Goal: Register for event/course: Sign up to attend an event or enroll in a course

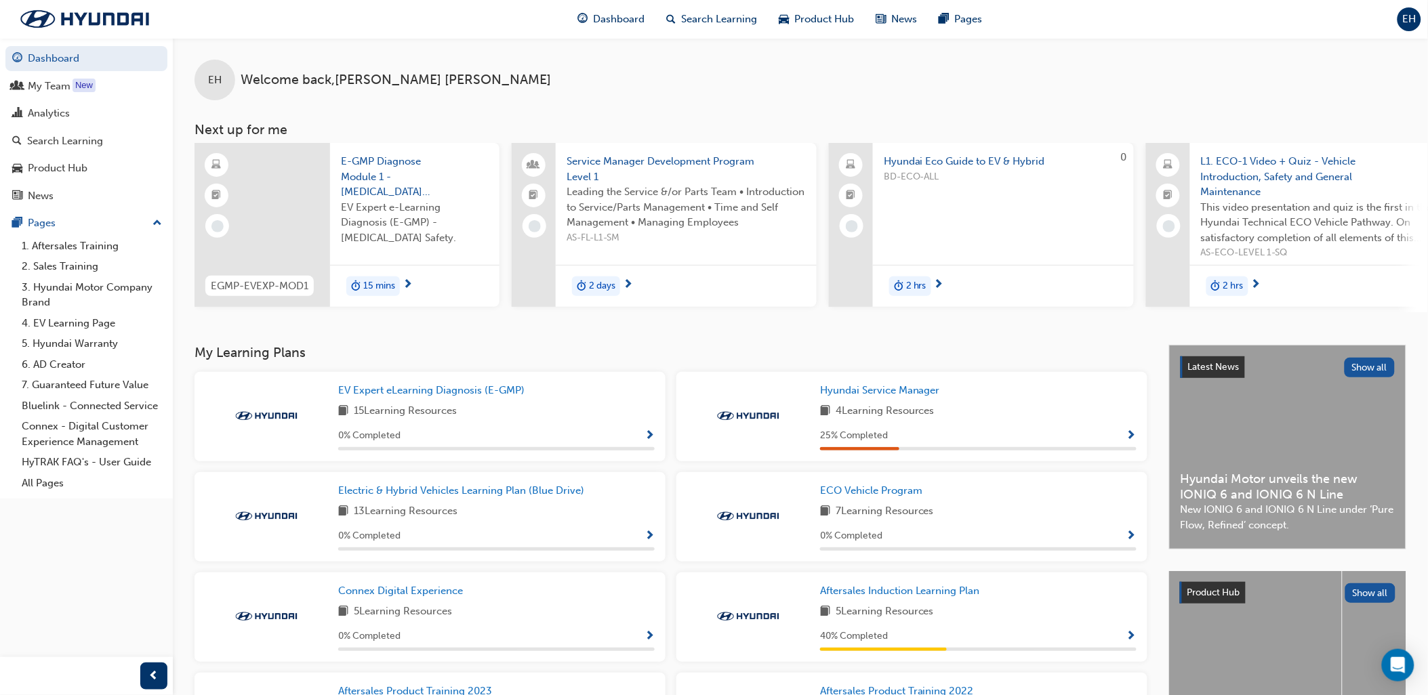
click at [389, 350] on h3 "My Learning Plans" at bounding box center [671, 353] width 953 height 16
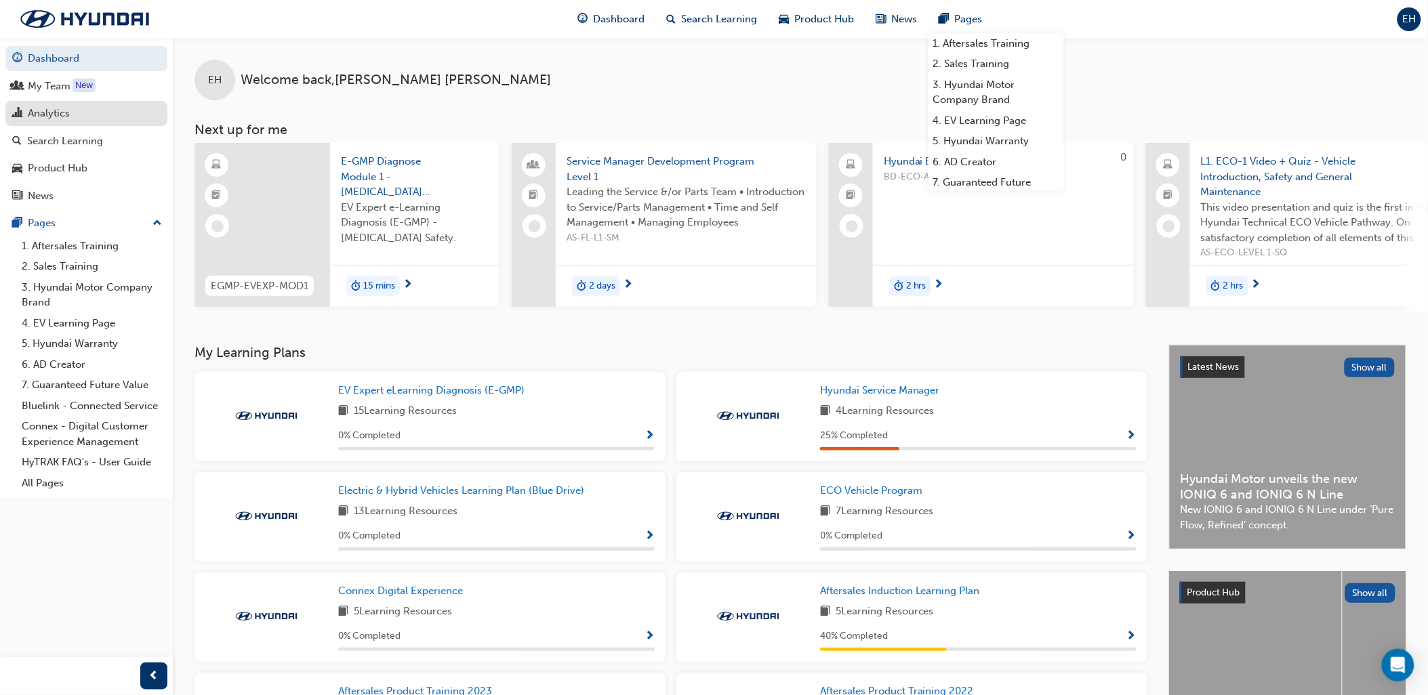
click at [79, 122] on div "Analytics" at bounding box center [86, 113] width 148 height 17
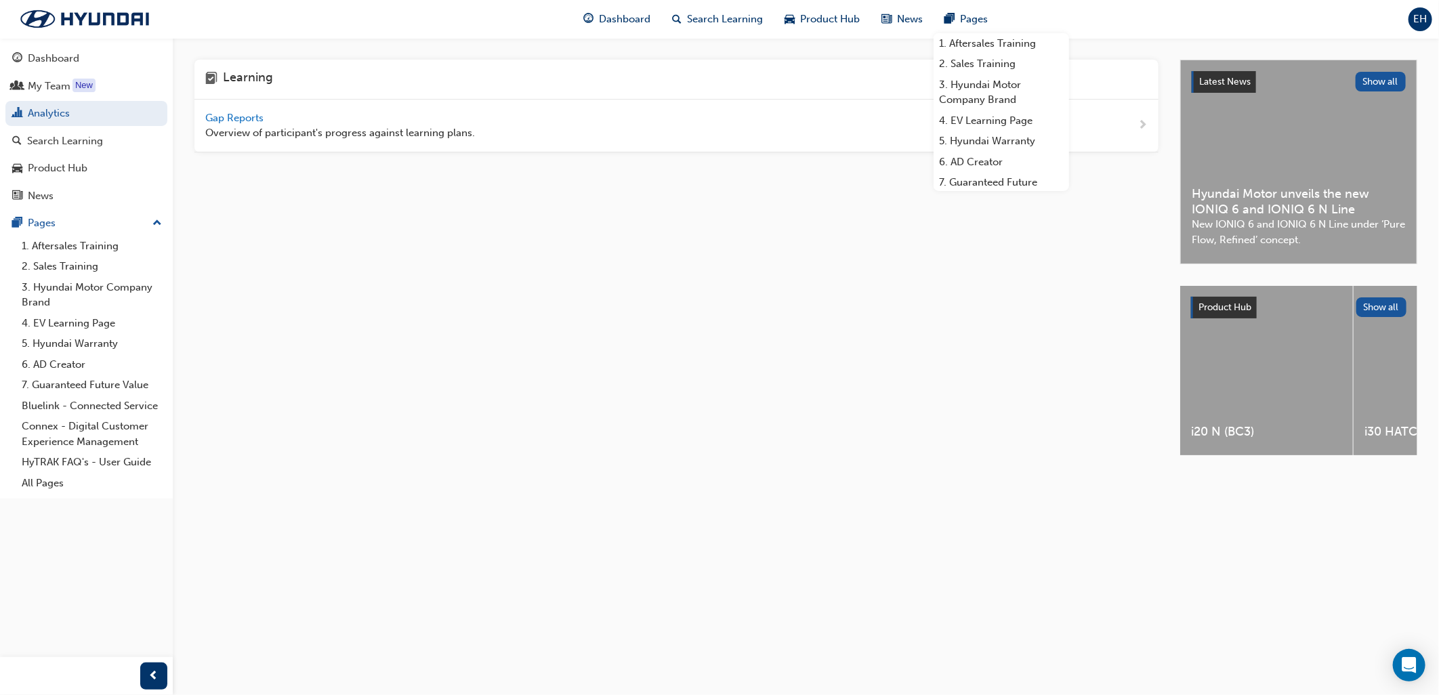
click at [361, 131] on span "Overview of participant's progress against learning plans." at bounding box center [340, 133] width 270 height 16
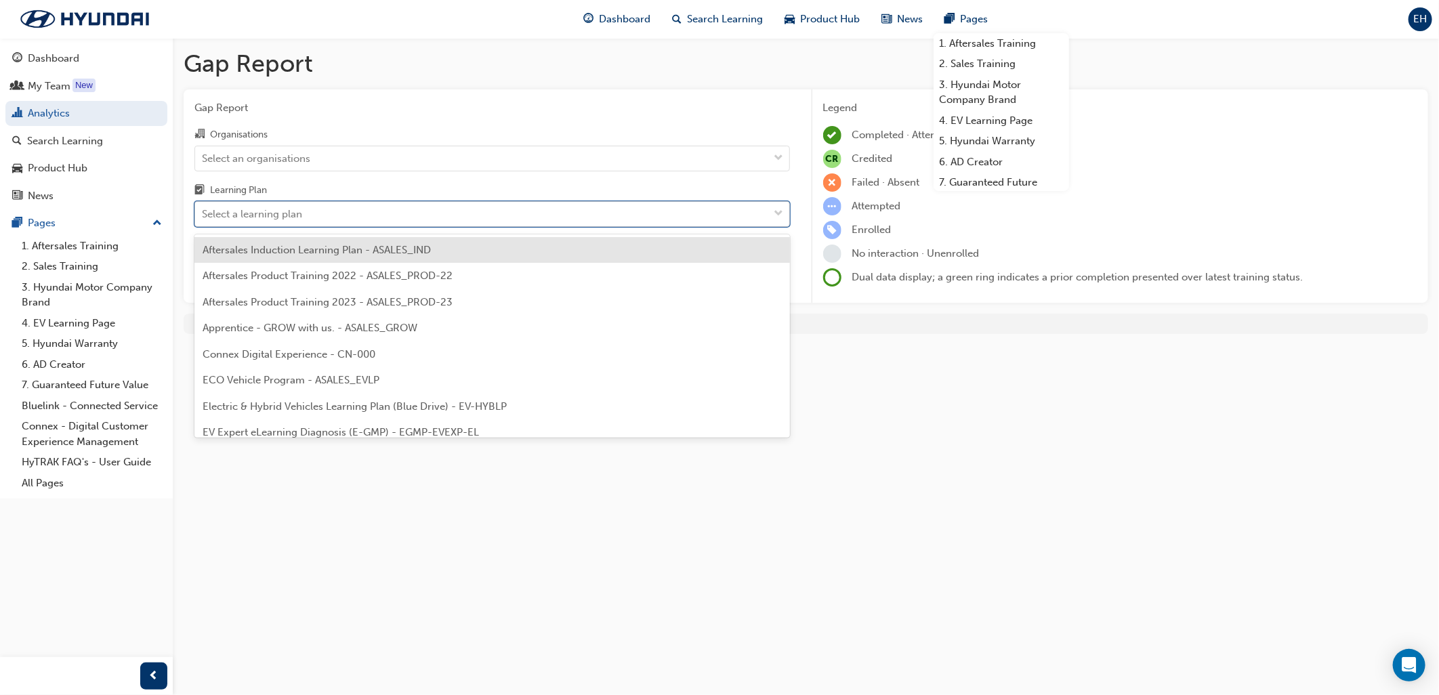
click at [234, 212] on div "Select a learning plan" at bounding box center [252, 215] width 100 height 16
click at [203, 212] on input "Learning Plan option Aftersales Induction Learning Plan - ASALES_IND focused, 1…" at bounding box center [202, 214] width 1 height 12
type input "tech"
click at [258, 252] on span "Hyundai Technician H-STEP - ASALES_TECHLP" at bounding box center [313, 250] width 220 height 12
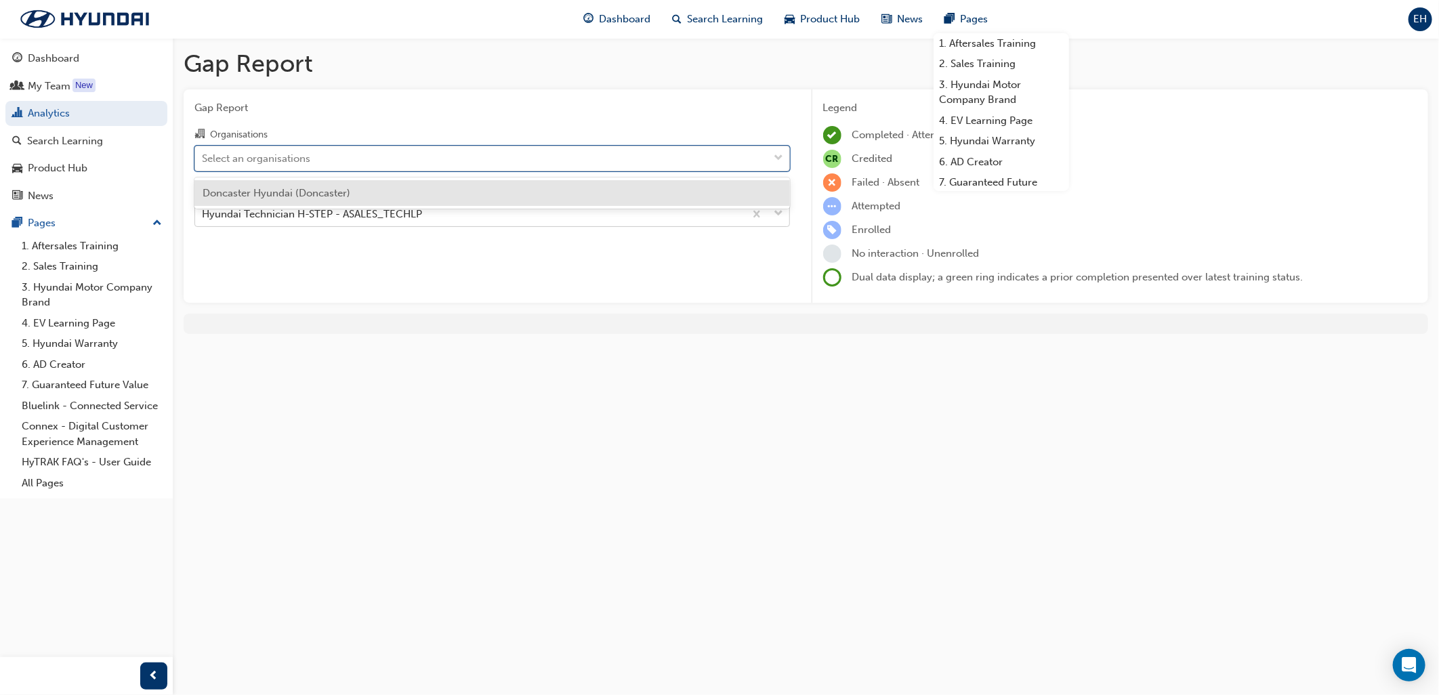
click at [244, 149] on div "Select an organisations" at bounding box center [482, 158] width 574 height 24
click at [203, 152] on input "Organisations option Doncaster Hyundai (Doncaster) focused, 1 of 1. 1 result av…" at bounding box center [202, 158] width 1 height 12
click at [245, 192] on span "Doncaster Hyundai (Doncaster)" at bounding box center [277, 193] width 148 height 12
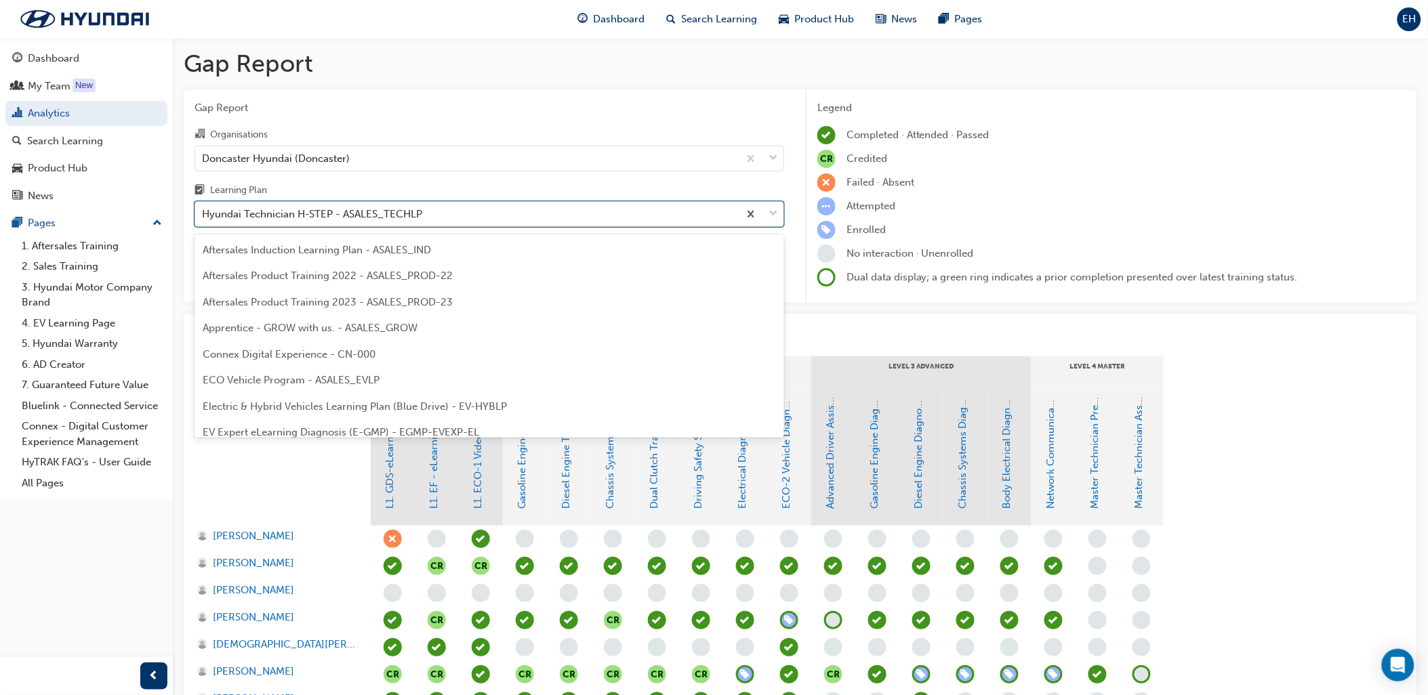
click at [374, 209] on div "Hyundai Technician H-STEP - ASALES_TECHLP" at bounding box center [312, 215] width 220 height 16
click at [203, 209] on input "Learning Plan option Hyundai Technician H-STEP - ASALES_TECHLP, selected. optio…" at bounding box center [202, 214] width 1 height 12
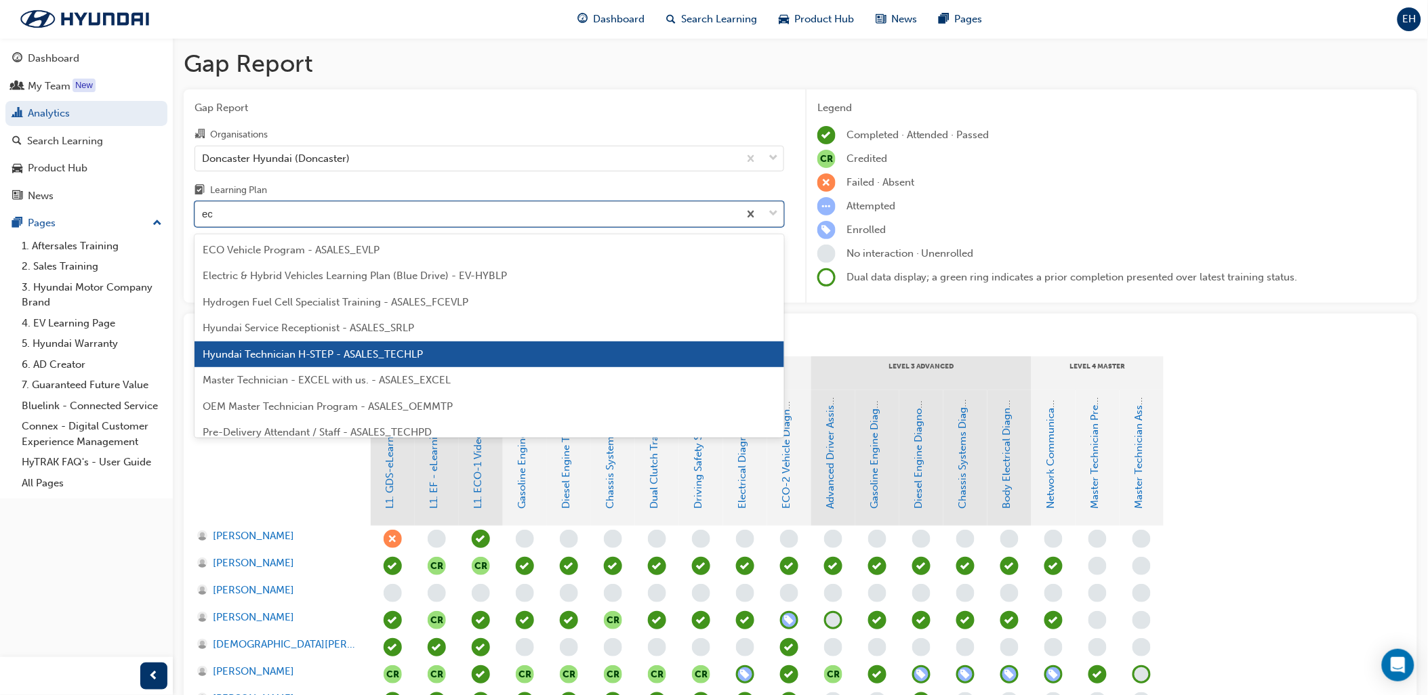
type input "eco"
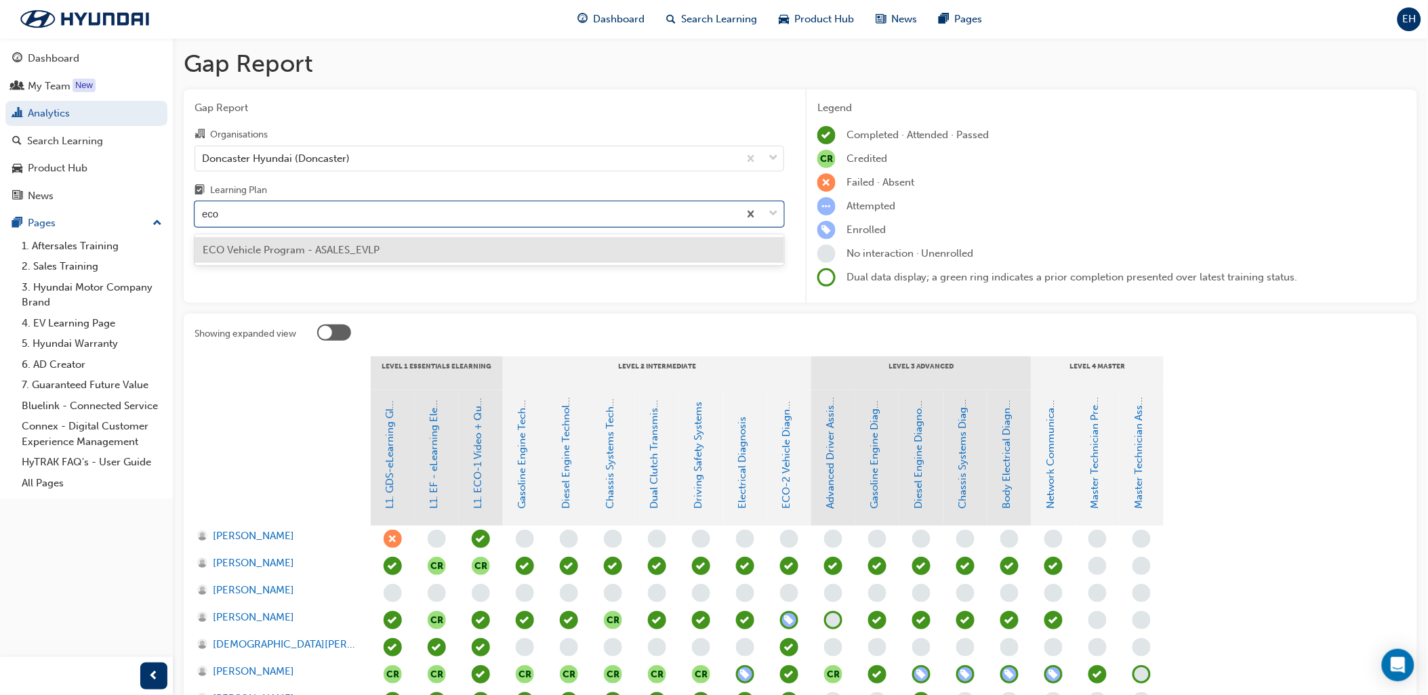
click at [312, 253] on span "ECO Vehicle Program - ASALES_EVLP" at bounding box center [291, 250] width 177 height 12
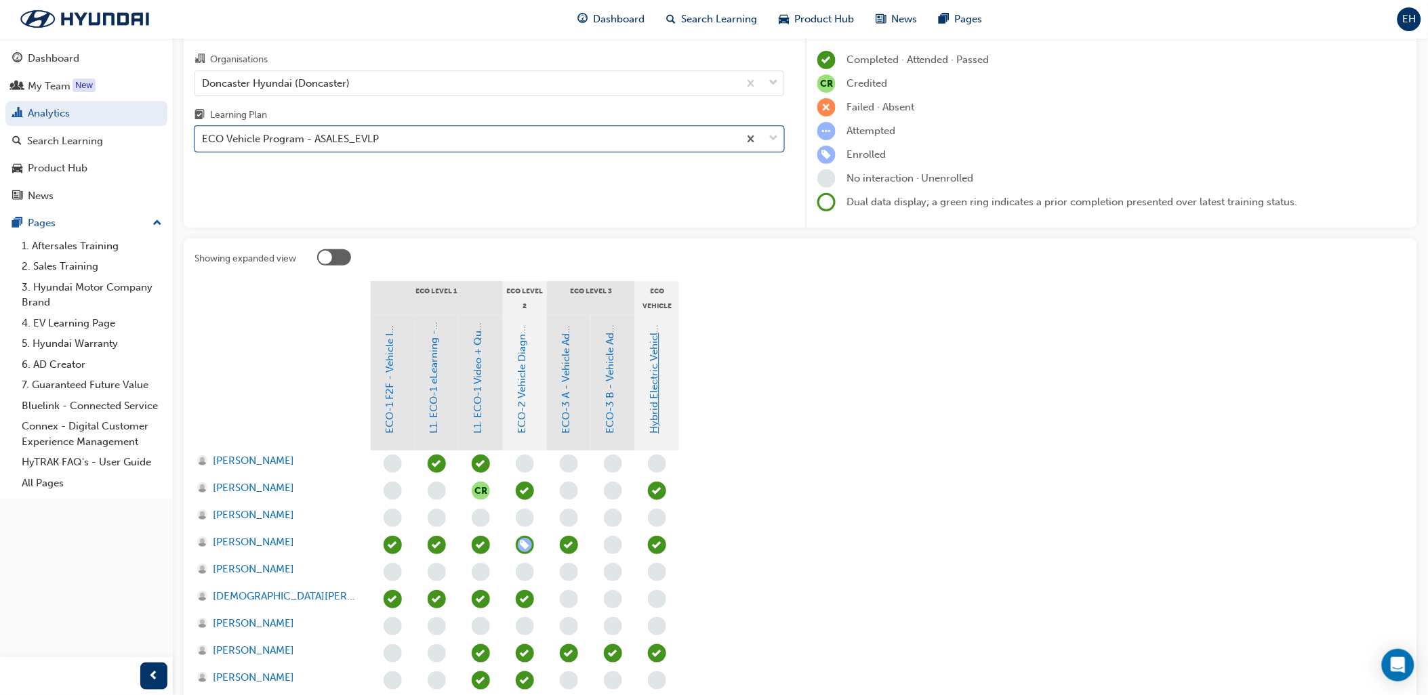
scroll to position [301, 0]
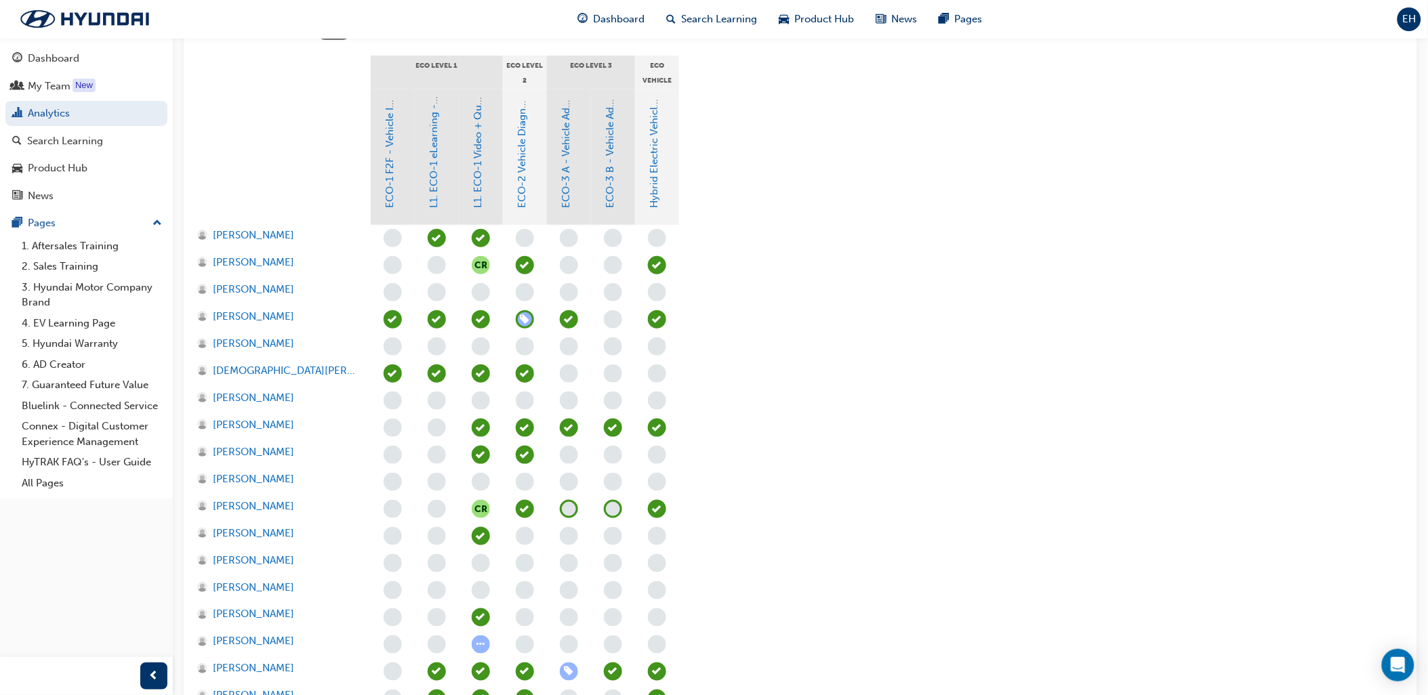
drag, startPoint x: 654, startPoint y: 190, endPoint x: 748, endPoint y: 98, distance: 131.8
click at [748, 98] on section "ECO Level 1 ECO Level 2 ECO Level 3 ECO Vehicle Additional Learning ECO-1 F2F -…" at bounding box center [801, 412] width 1212 height 712
click at [653, 171] on link "Hybrid Electric Vehicle (HEV) Technical Training" at bounding box center [655, 96] width 12 height 224
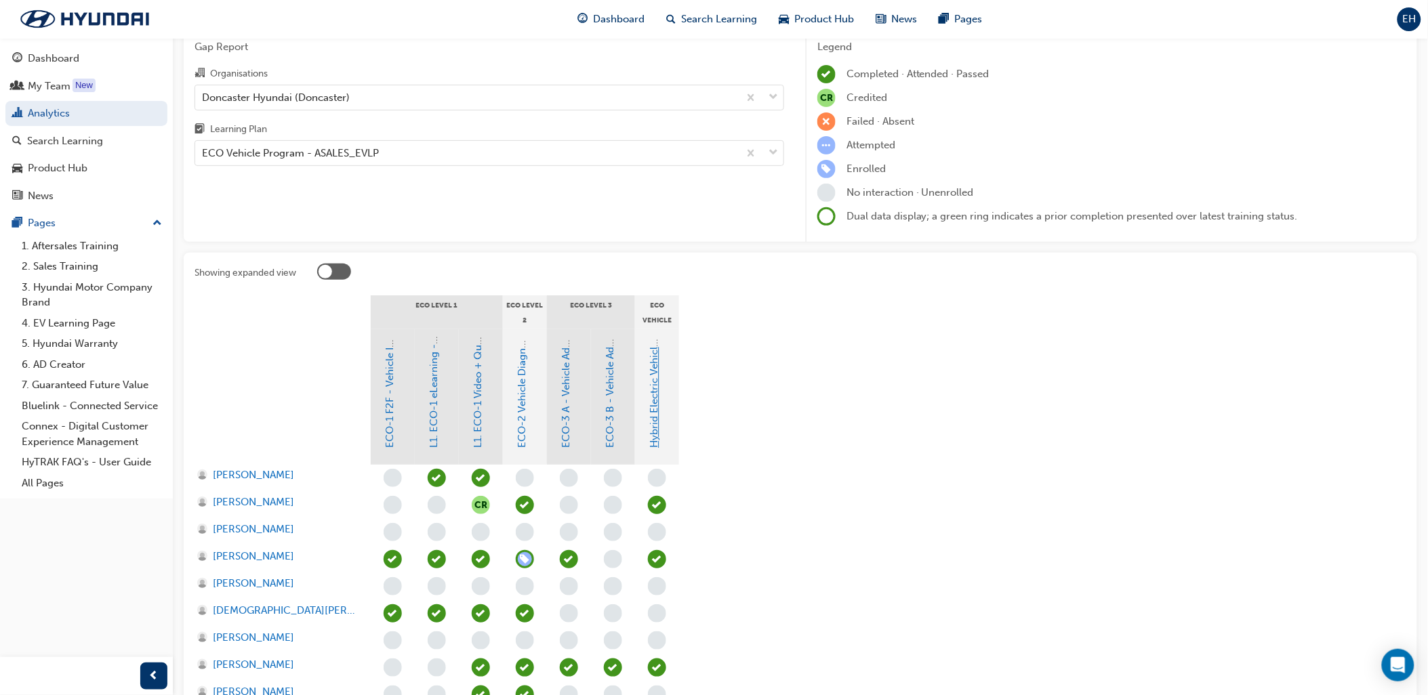
scroll to position [0, 0]
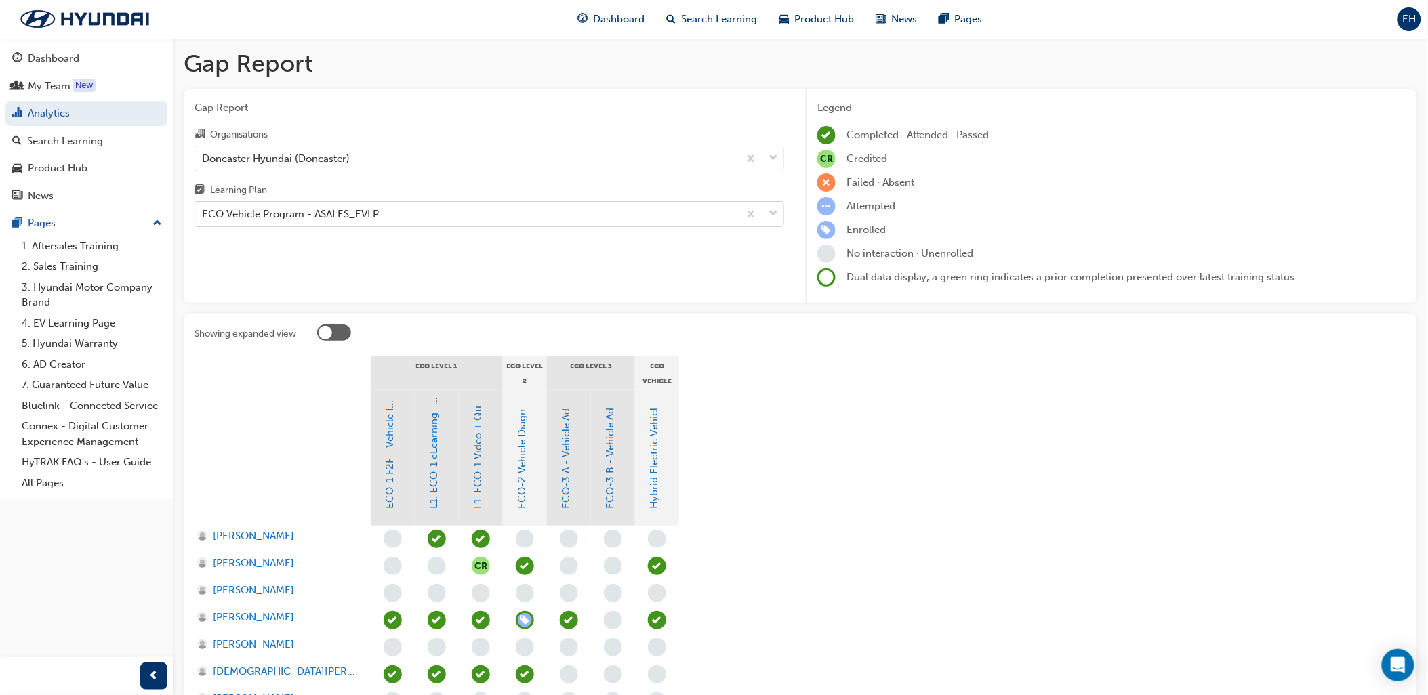
click at [369, 226] on div "ECO Vehicle Program - ASALES_EVLP" at bounding box center [467, 215] width 544 height 24
click at [203, 220] on input "Learning Plan ECO Vehicle Program - ASALES_EVLP" at bounding box center [202, 214] width 1 height 12
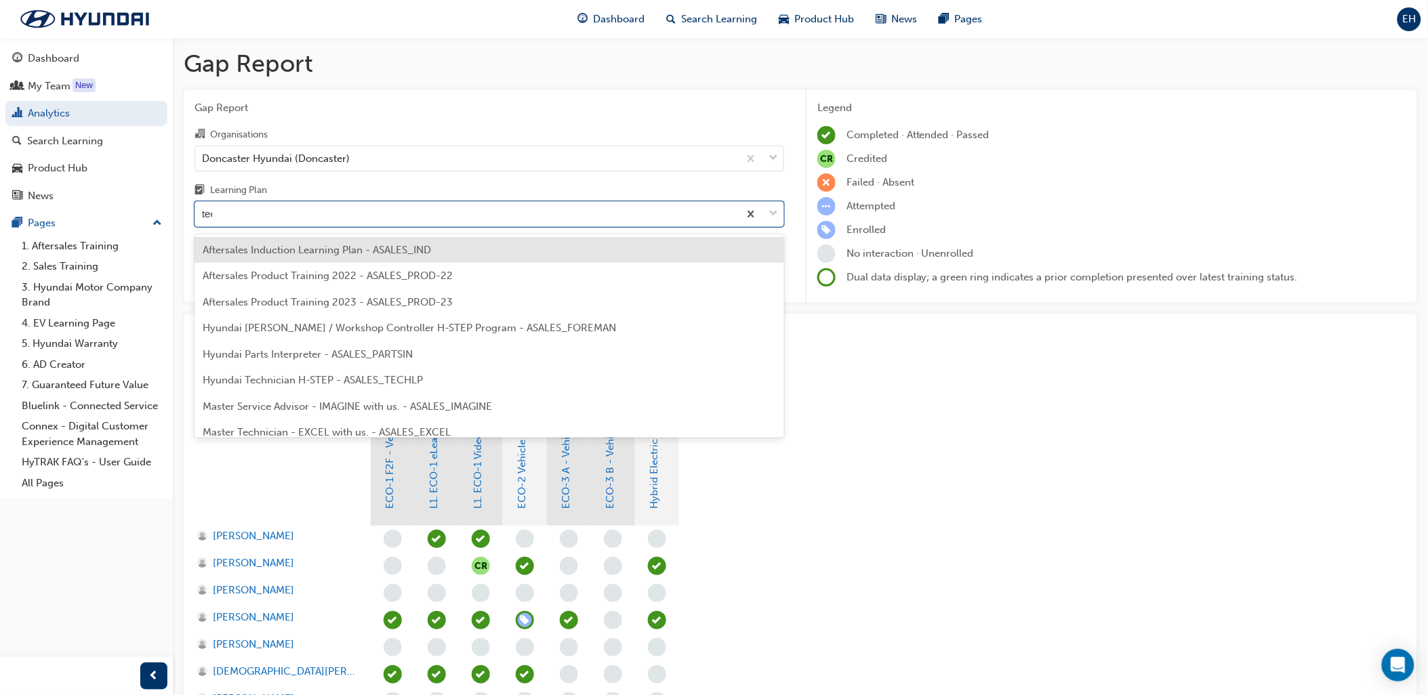
type input "tech"
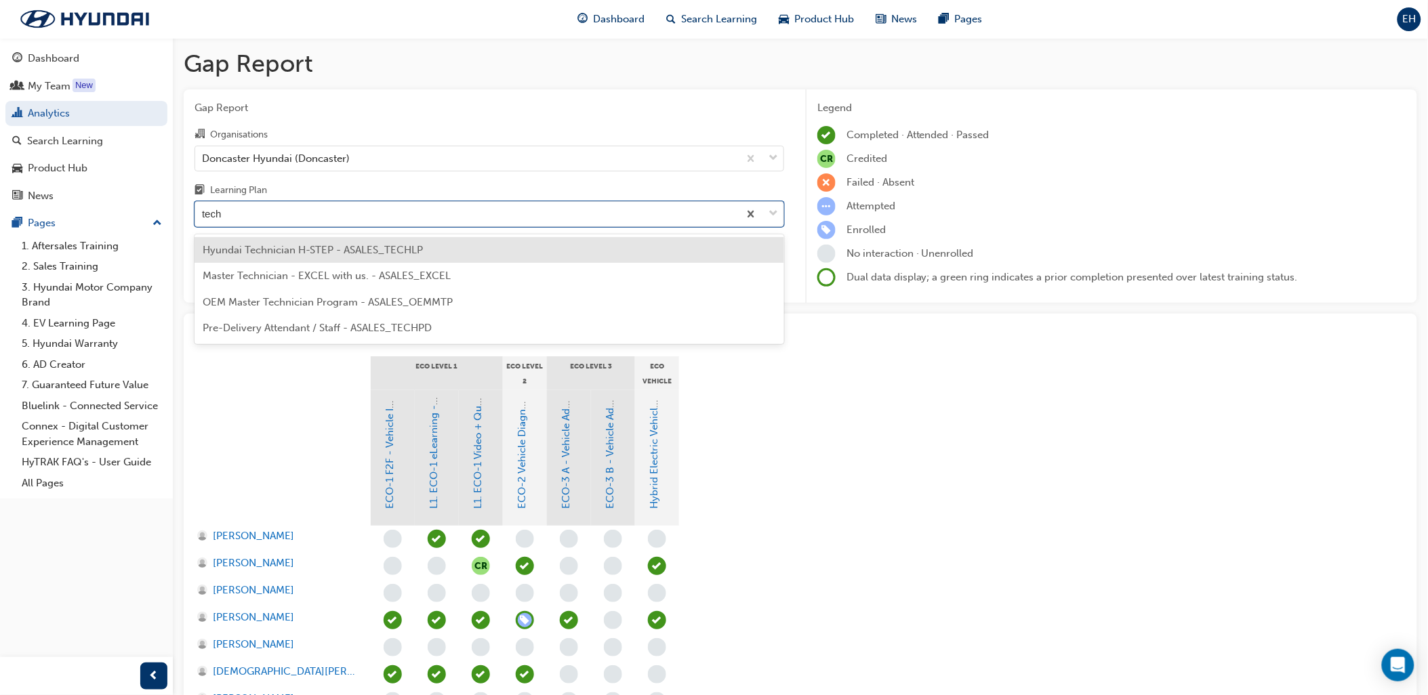
click at [371, 247] on span "Hyundai Technician H-STEP - ASALES_TECHLP" at bounding box center [313, 250] width 220 height 12
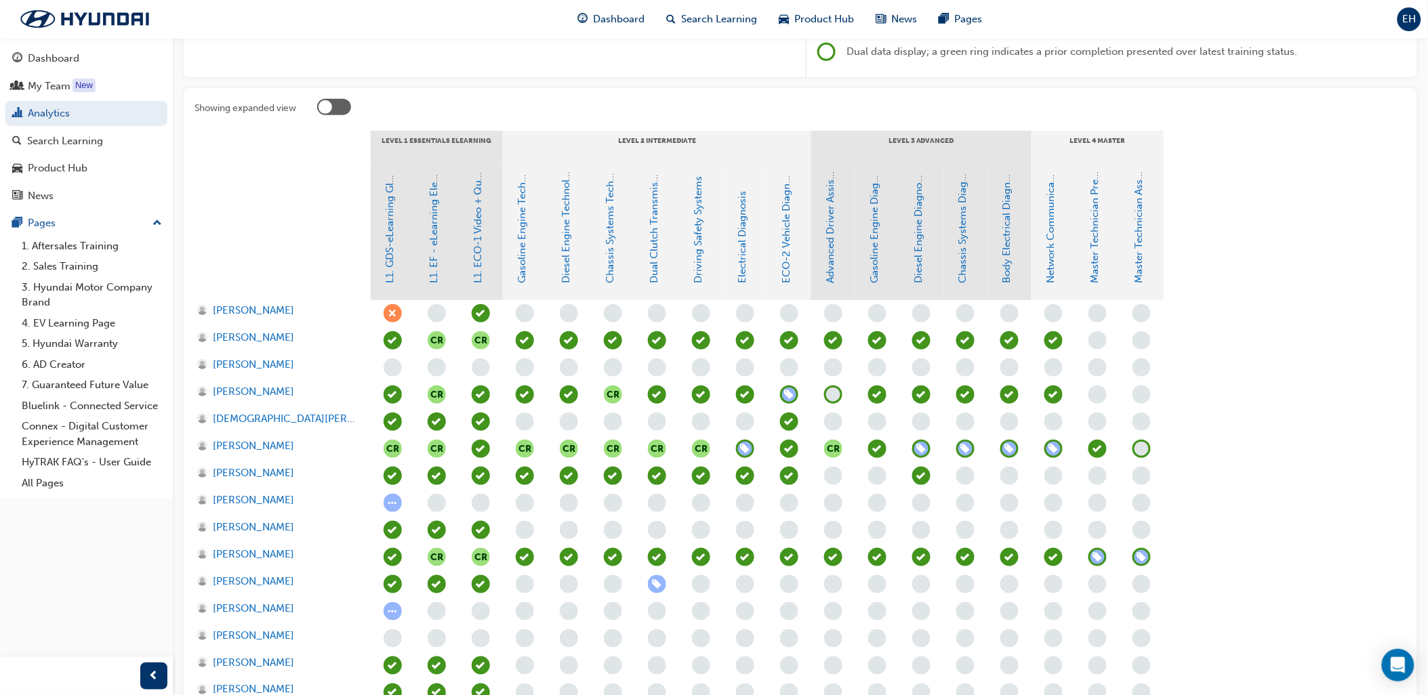
scroll to position [301, 0]
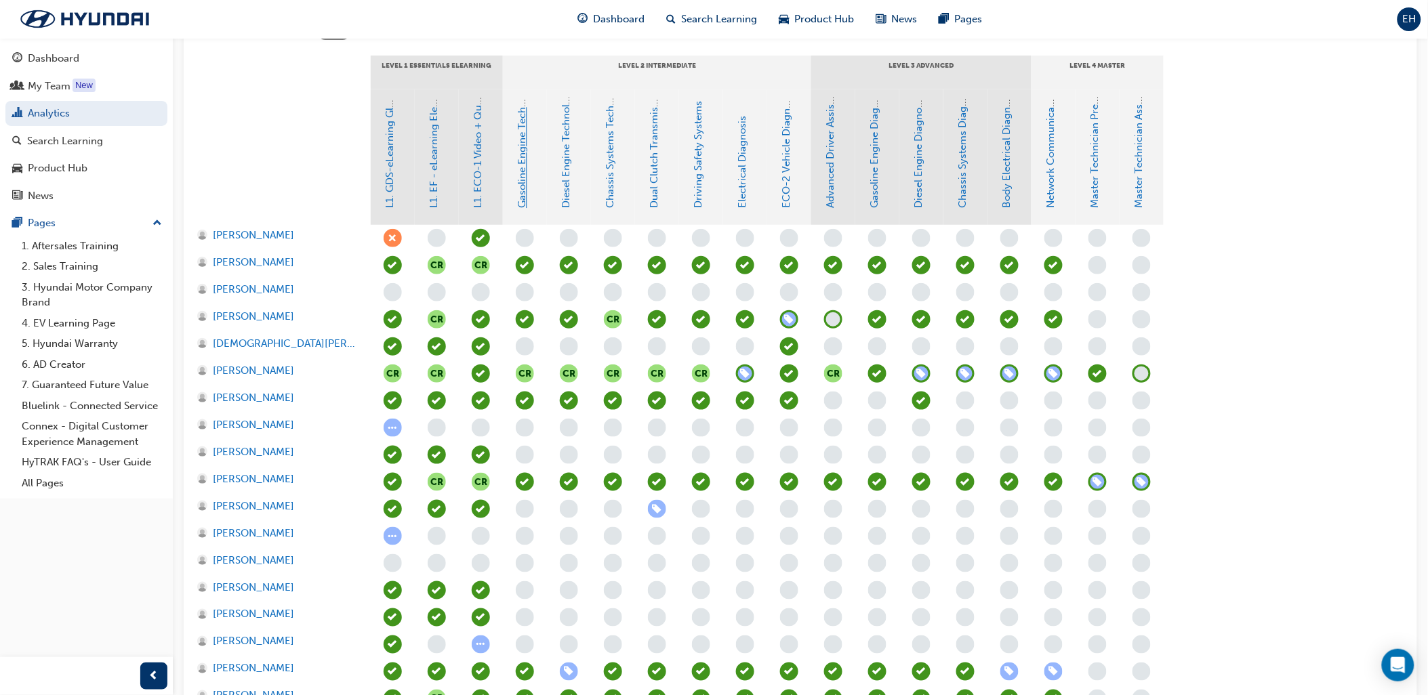
click at [525, 157] on link "Gasoline Engine Technology" at bounding box center [522, 142] width 12 height 134
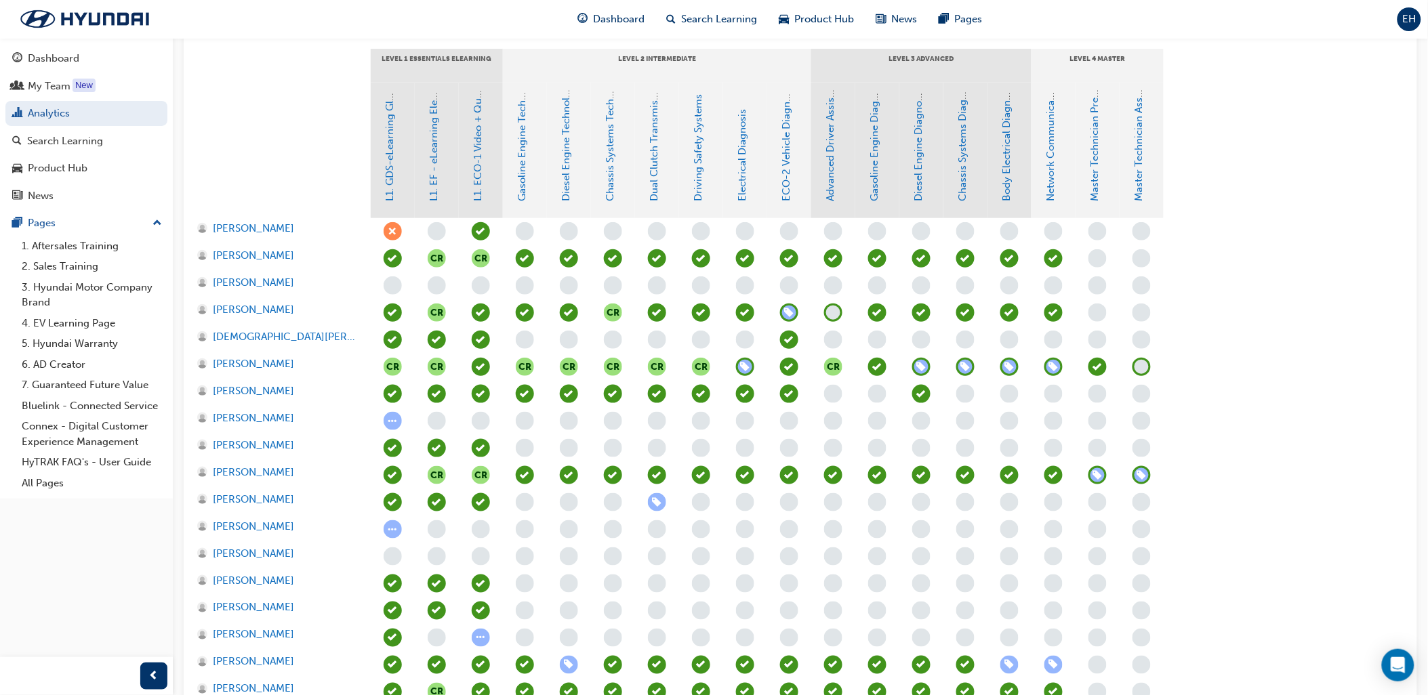
scroll to position [383, 0]
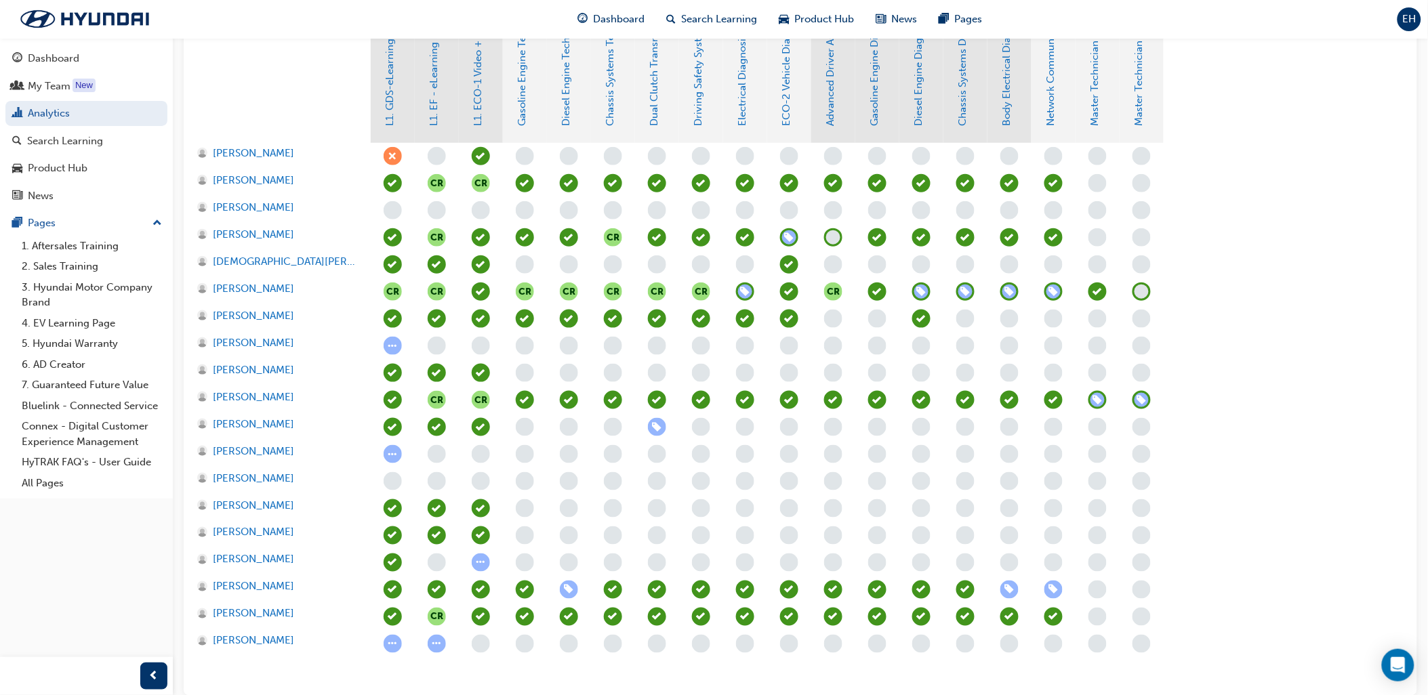
click at [232, 68] on div at bounding box center [283, 75] width 176 height 136
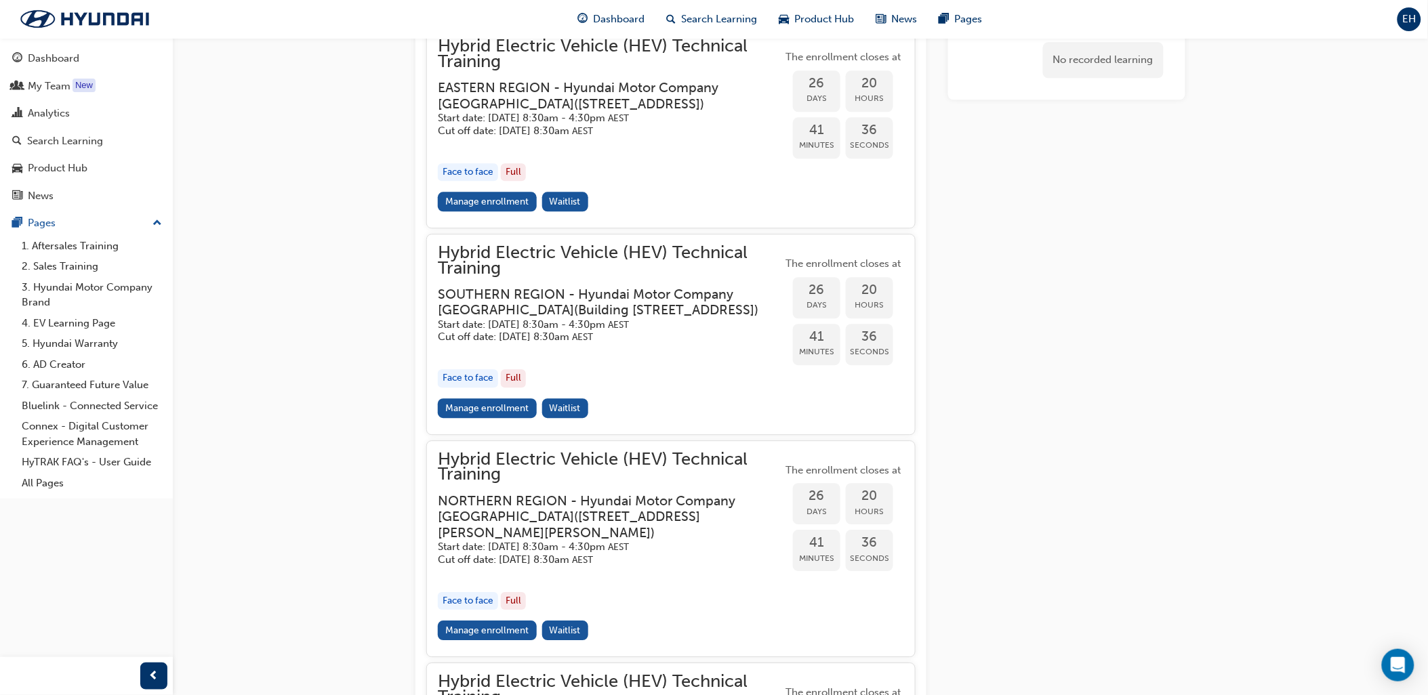
scroll to position [1112, 0]
click at [533, 319] on h3 "SOUTHERN REGION - Hyundai Motor Company [GEOGRAPHIC_DATA] ( [STREET_ADDRESS] )" at bounding box center [599, 303] width 323 height 32
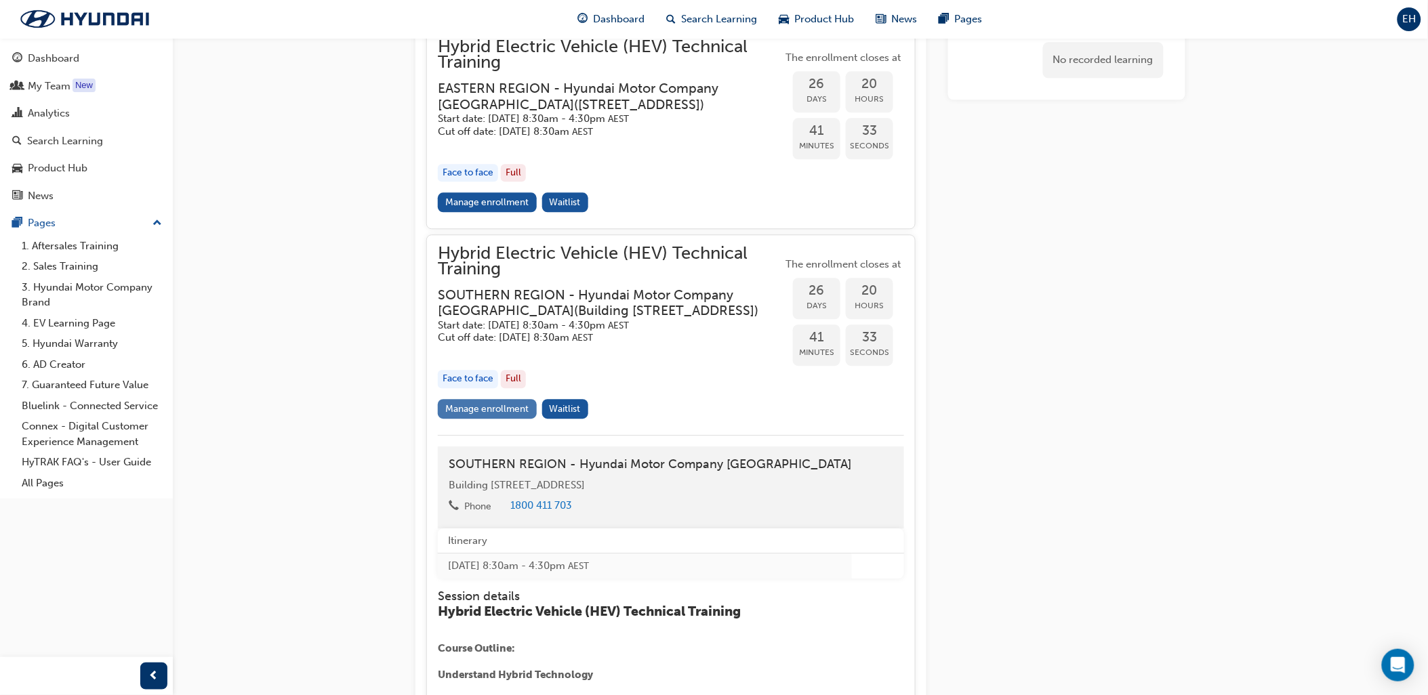
click at [477, 419] on link "Manage enrollment" at bounding box center [487, 409] width 99 height 20
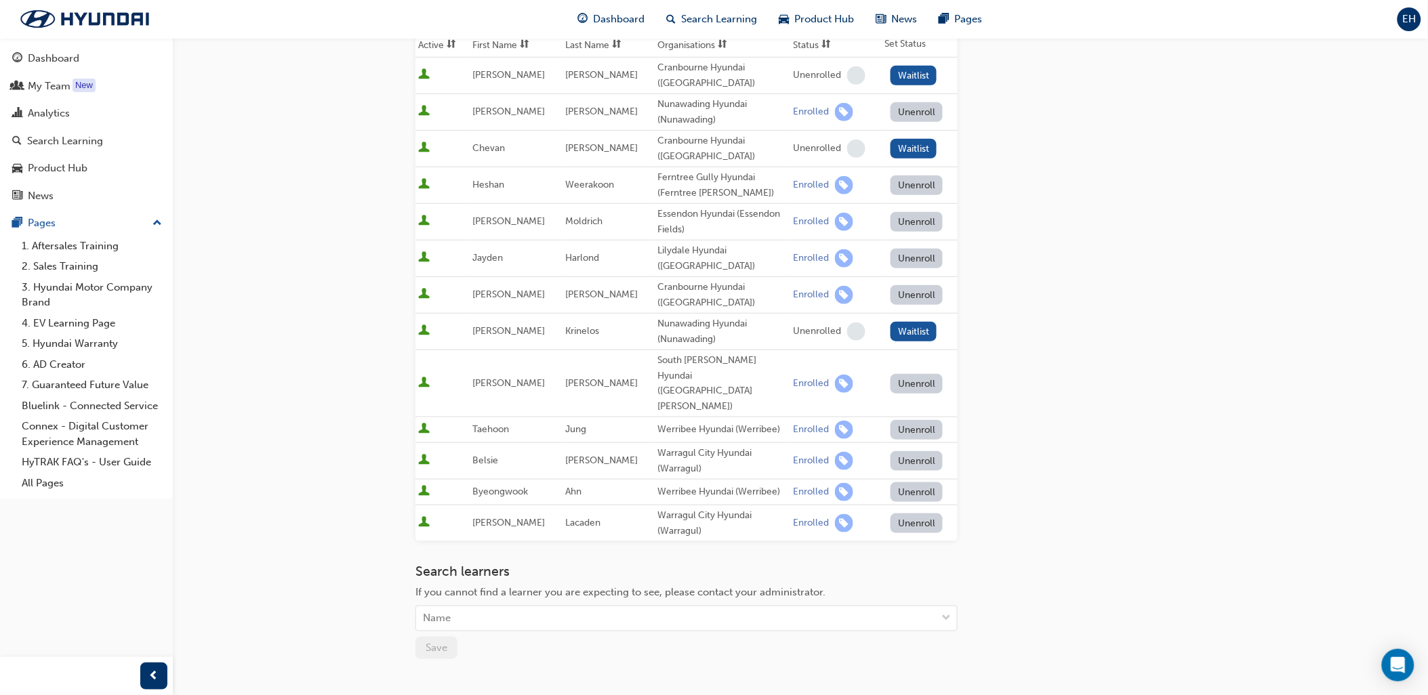
scroll to position [150, 0]
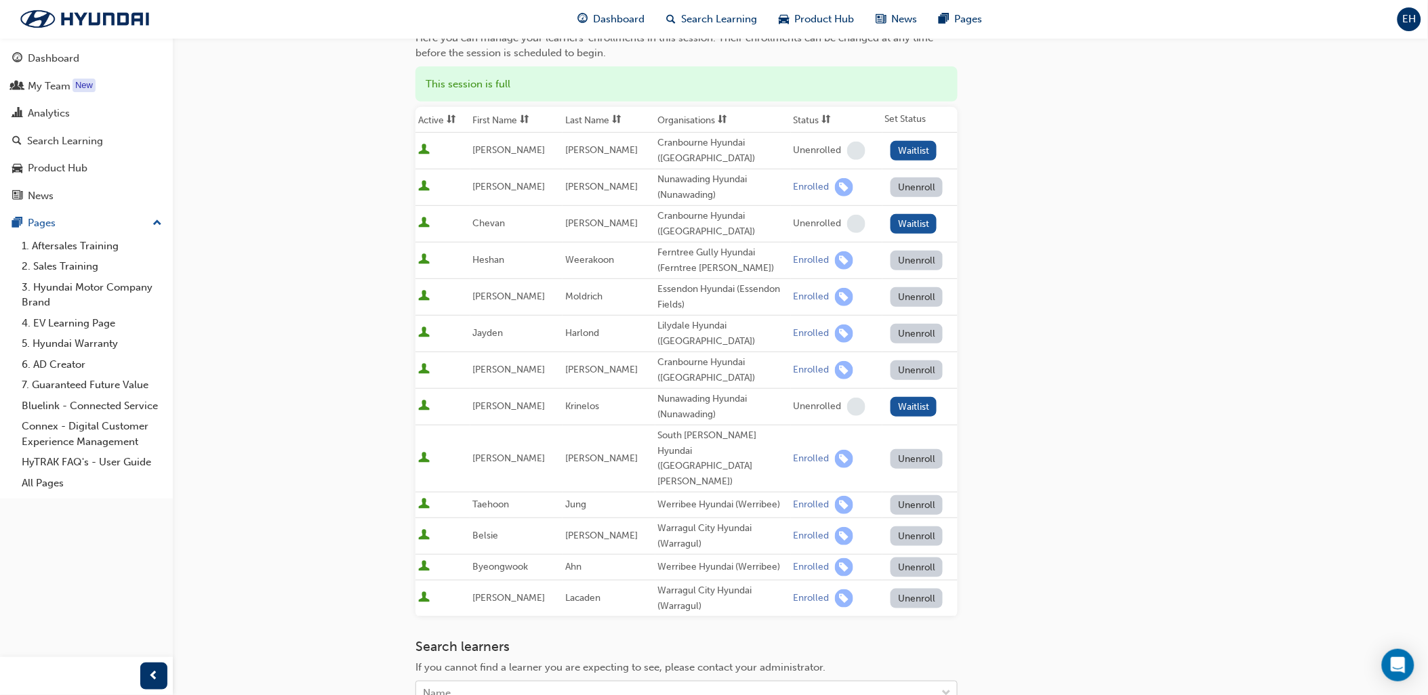
click at [486, 682] on div "Name" at bounding box center [676, 694] width 520 height 24
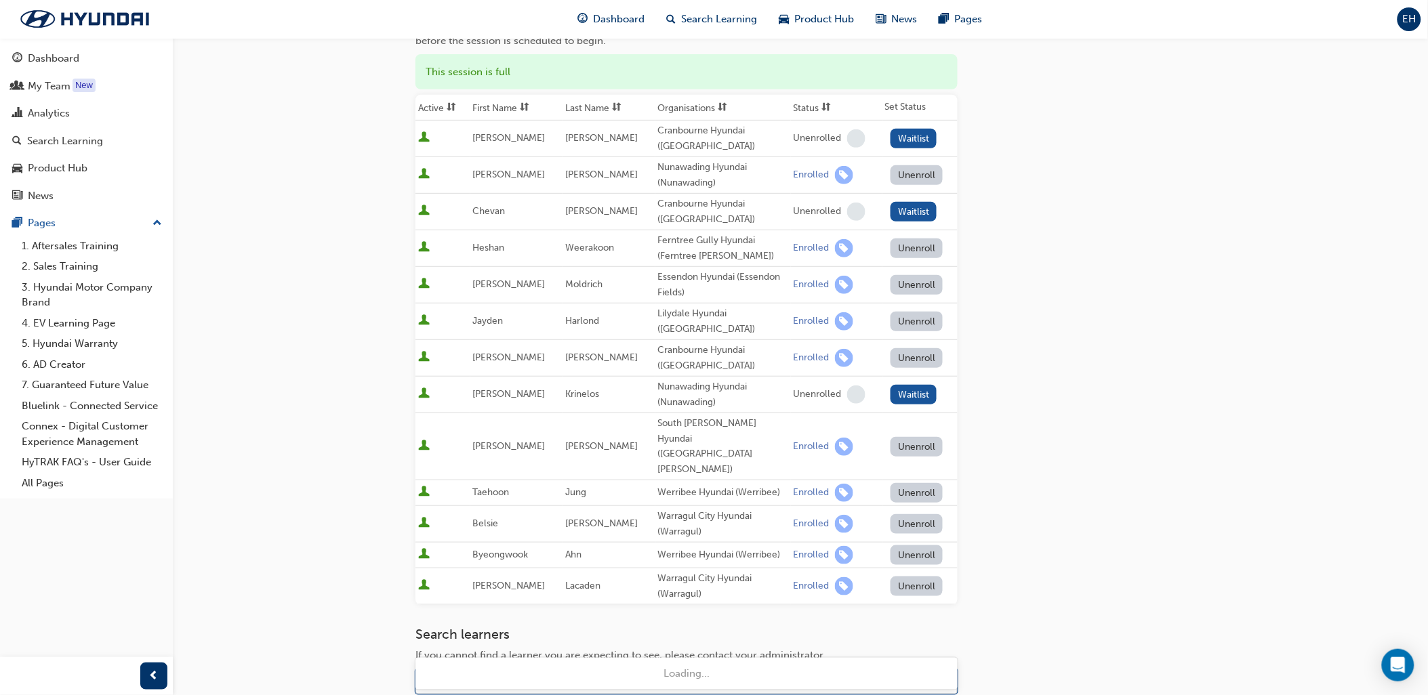
type input "nisal"
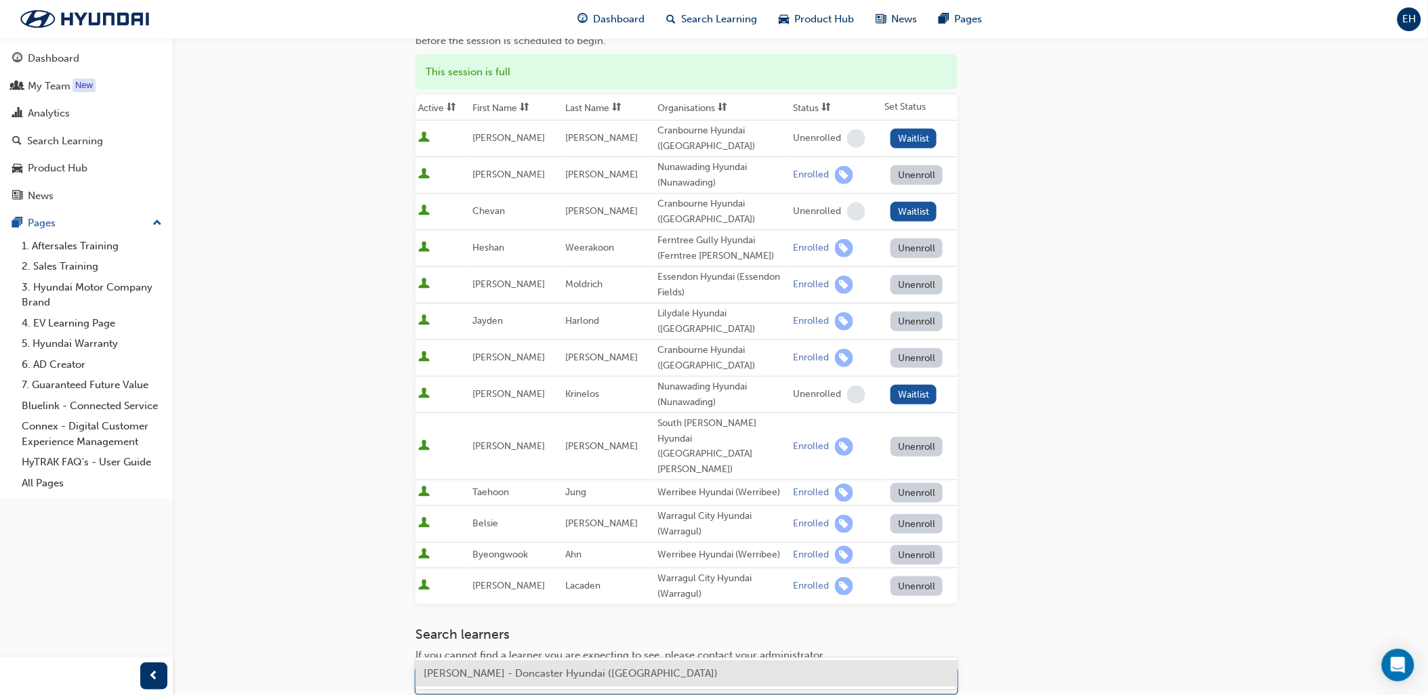
click at [461, 661] on div "Nisal Galgana - Doncaster Hyundai (Doncaster)" at bounding box center [686, 674] width 542 height 26
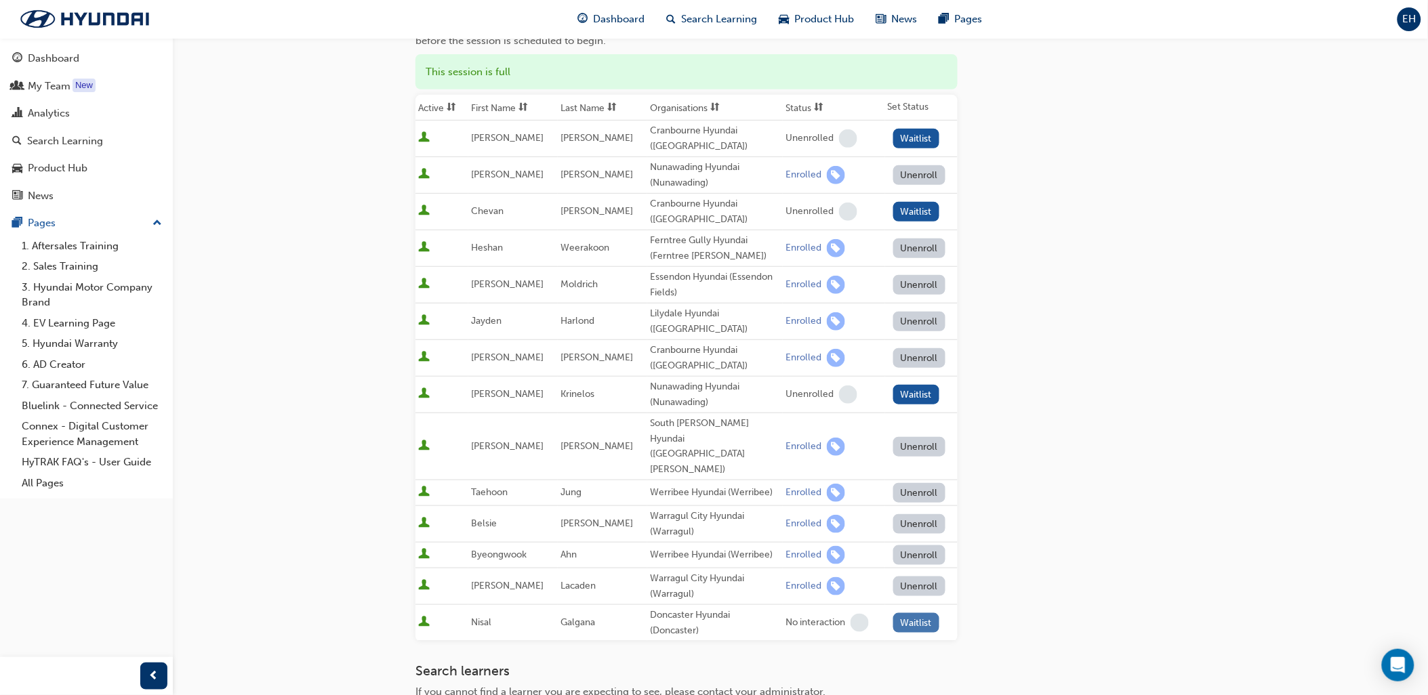
click at [902, 613] on button "Waitlist" at bounding box center [916, 623] width 47 height 20
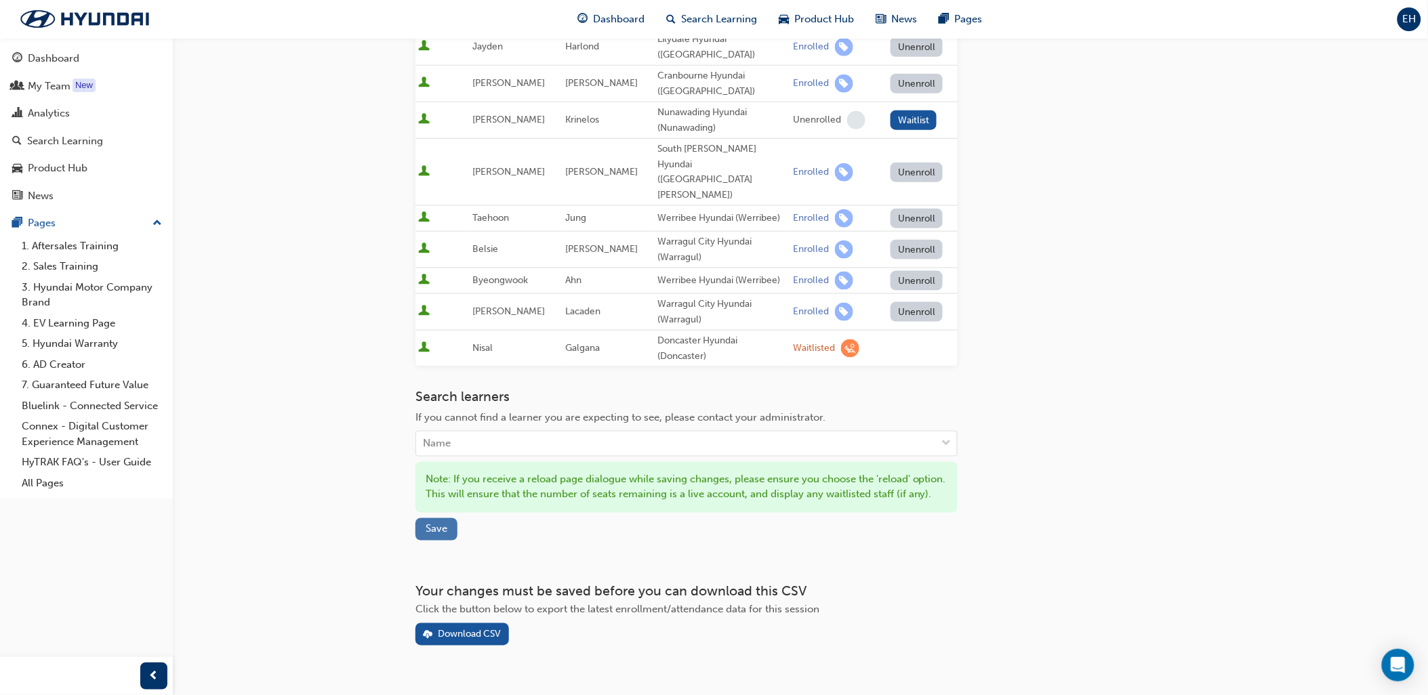
click at [442, 523] on span "Save" at bounding box center [437, 529] width 22 height 12
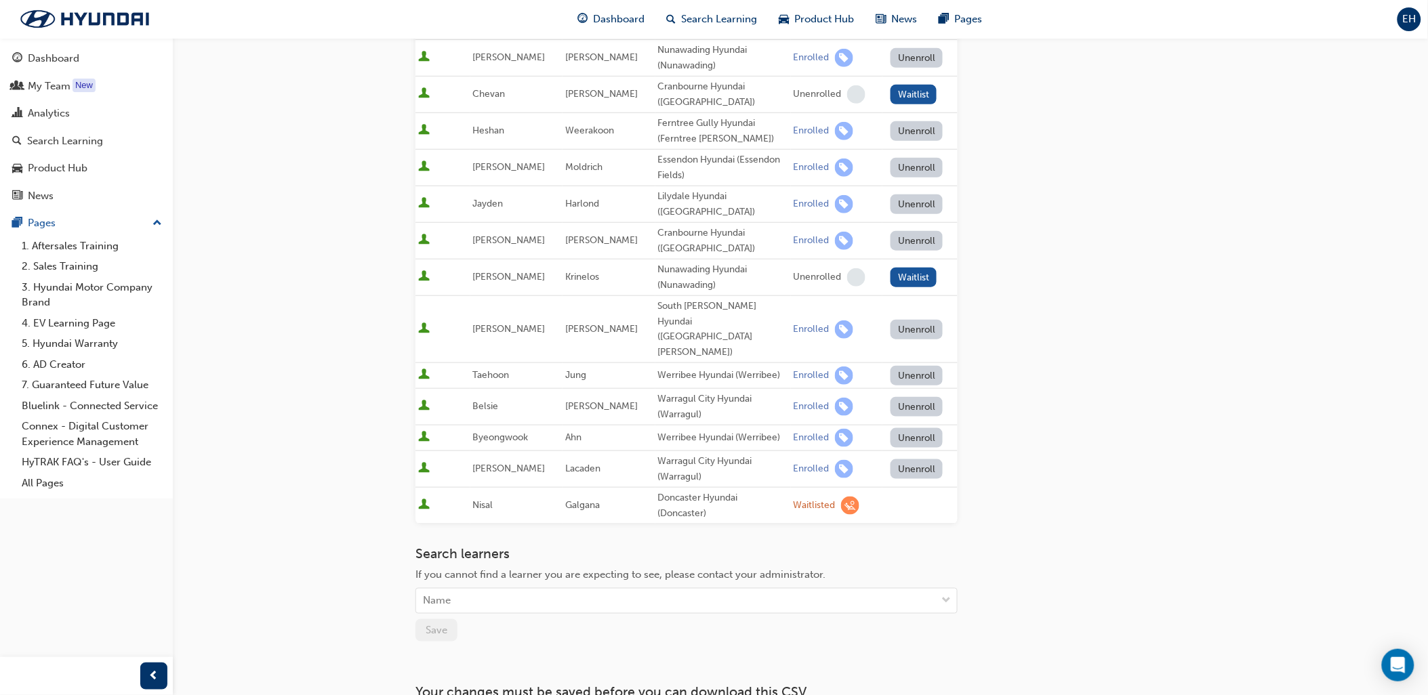
scroll to position [215, 0]
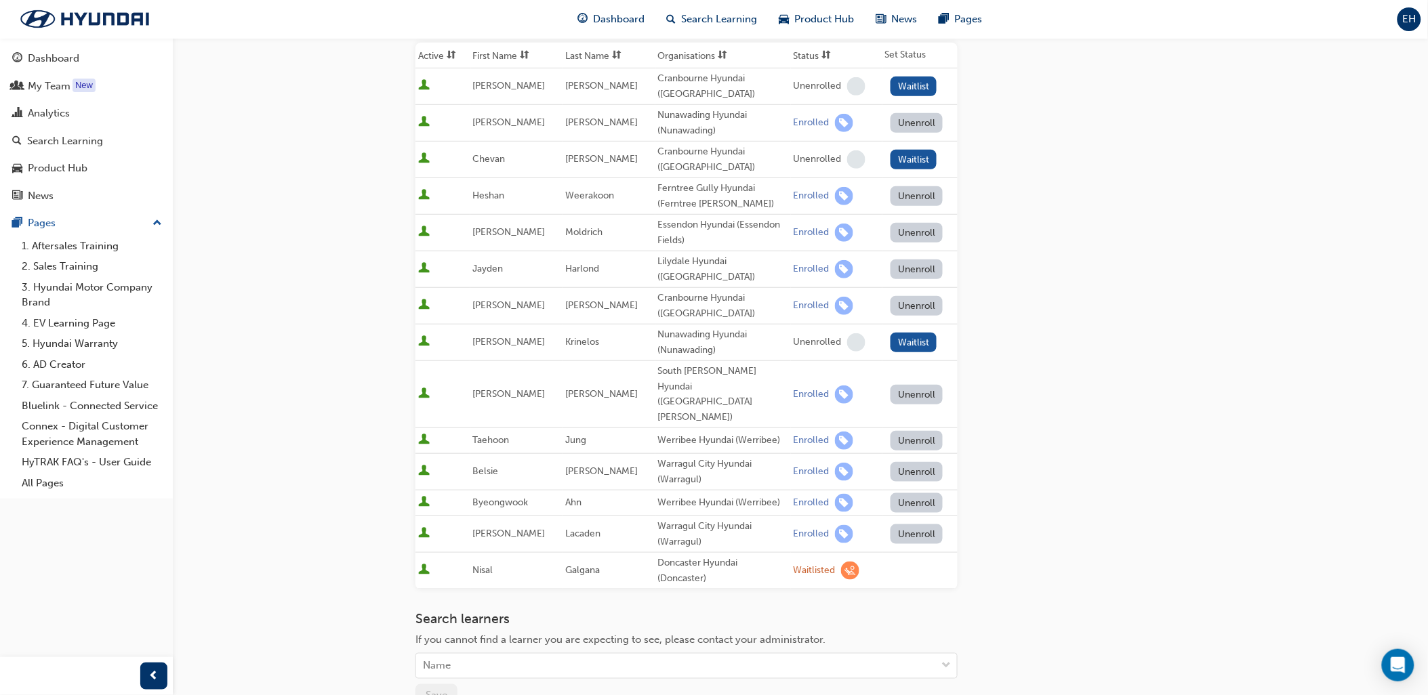
click at [1345, 185] on div "Go to session detail page Manage enrollment for Hybrid Electric Vehicle (HEV) T…" at bounding box center [714, 337] width 1428 height 1104
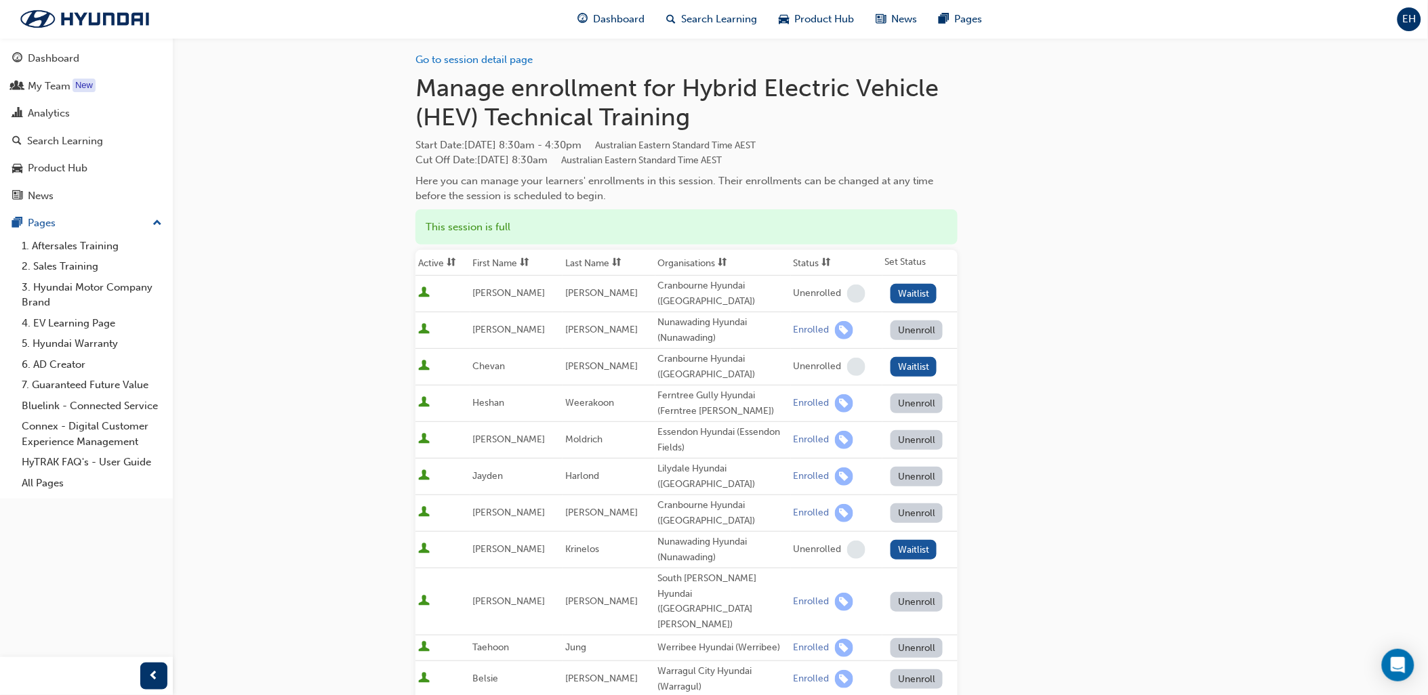
scroll to position [0, 0]
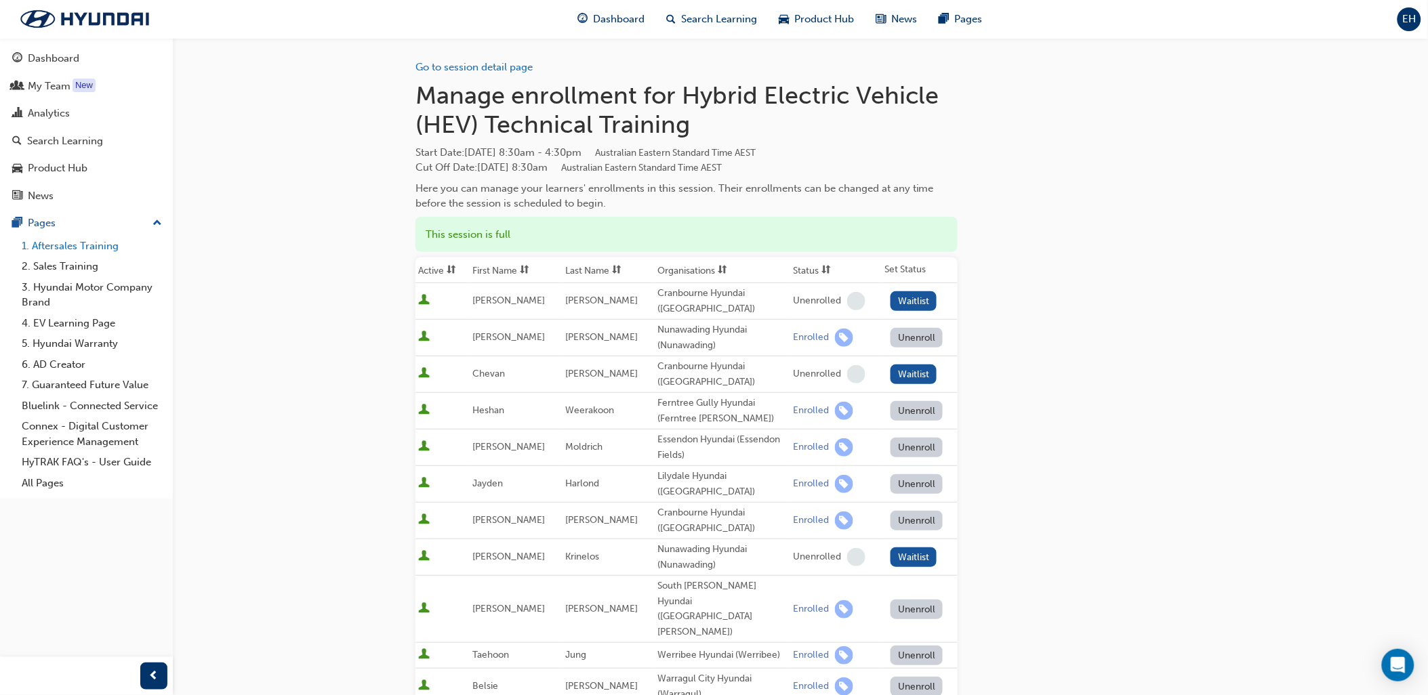
click at [68, 251] on link "1. Aftersales Training" at bounding box center [91, 246] width 151 height 21
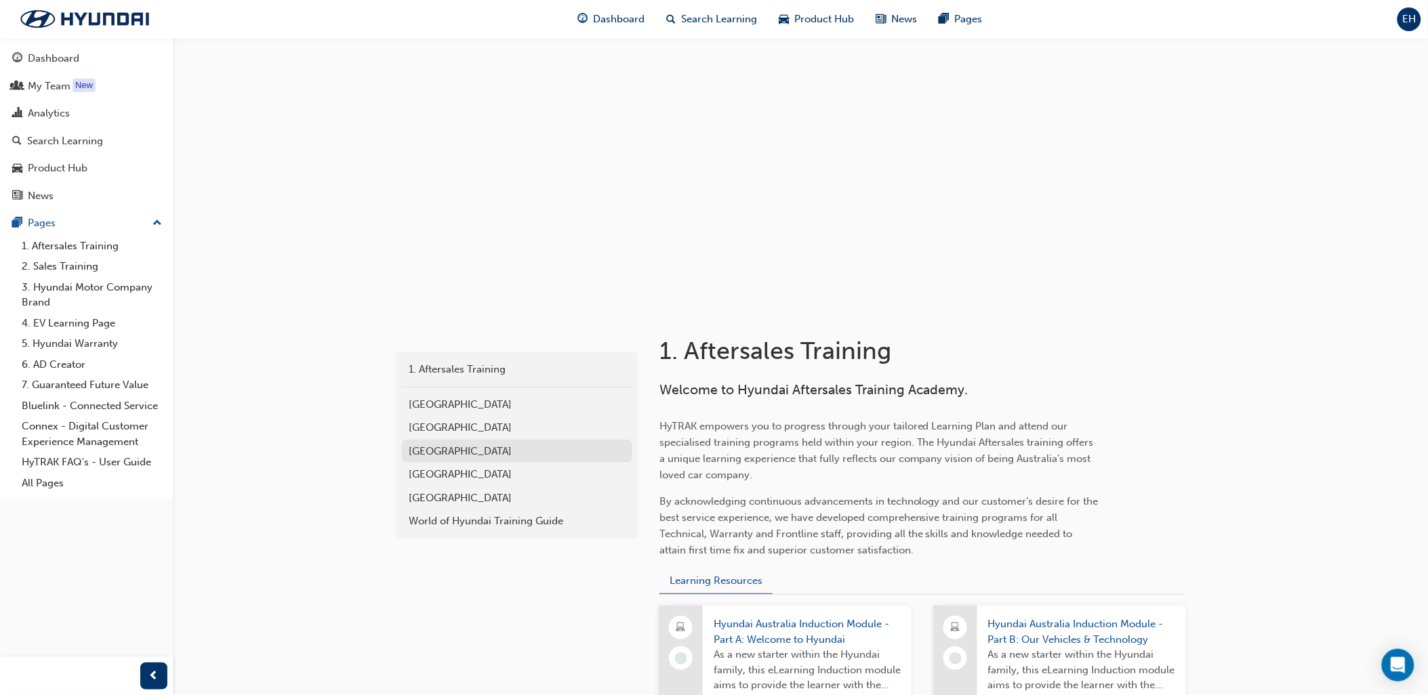
click at [461, 452] on div "Southern Region" at bounding box center [517, 452] width 217 height 16
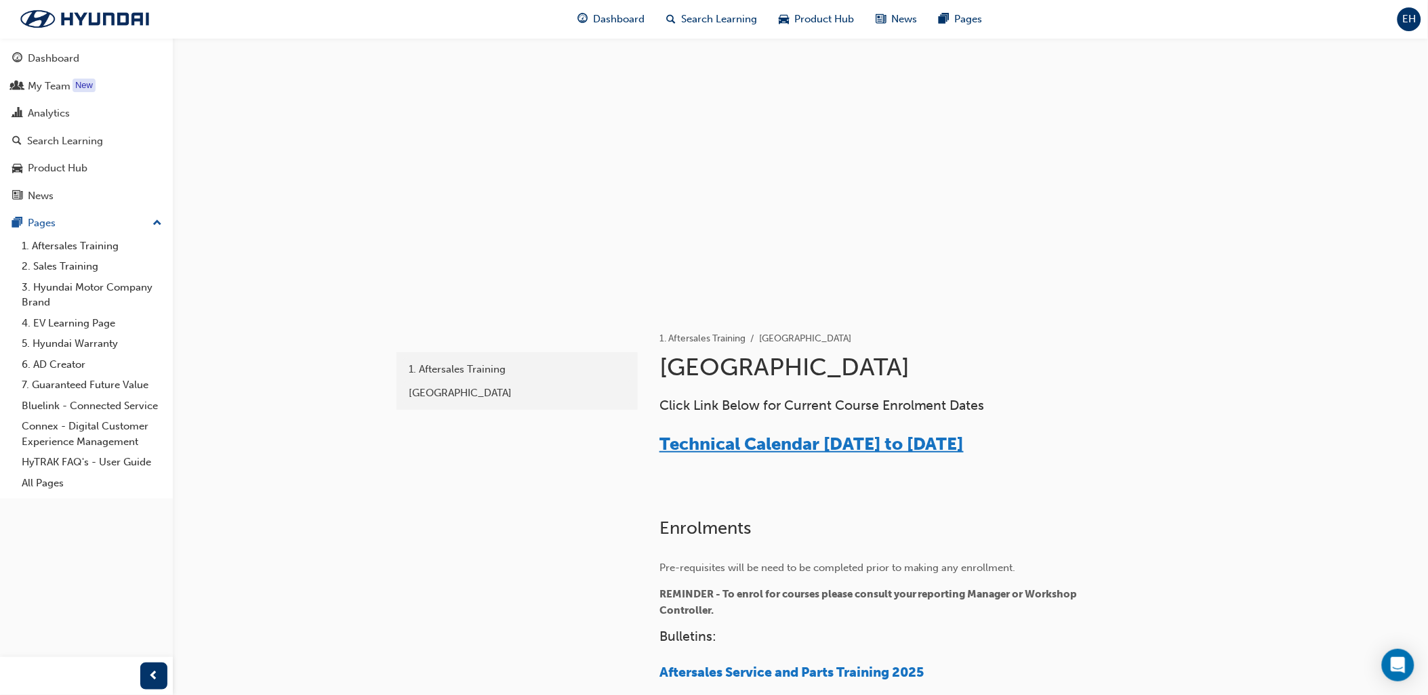
click at [779, 450] on span "Technical Calendar June to December 2025" at bounding box center [811, 444] width 304 height 21
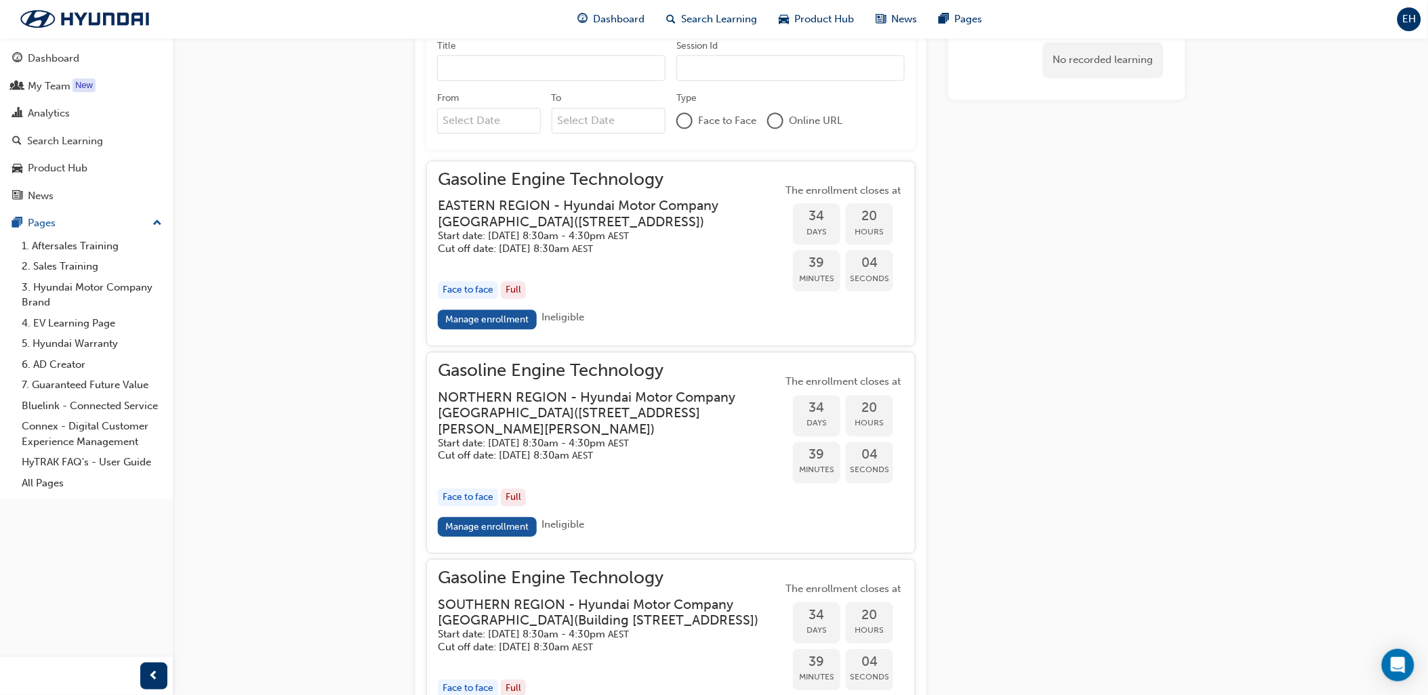
scroll to position [1249, 0]
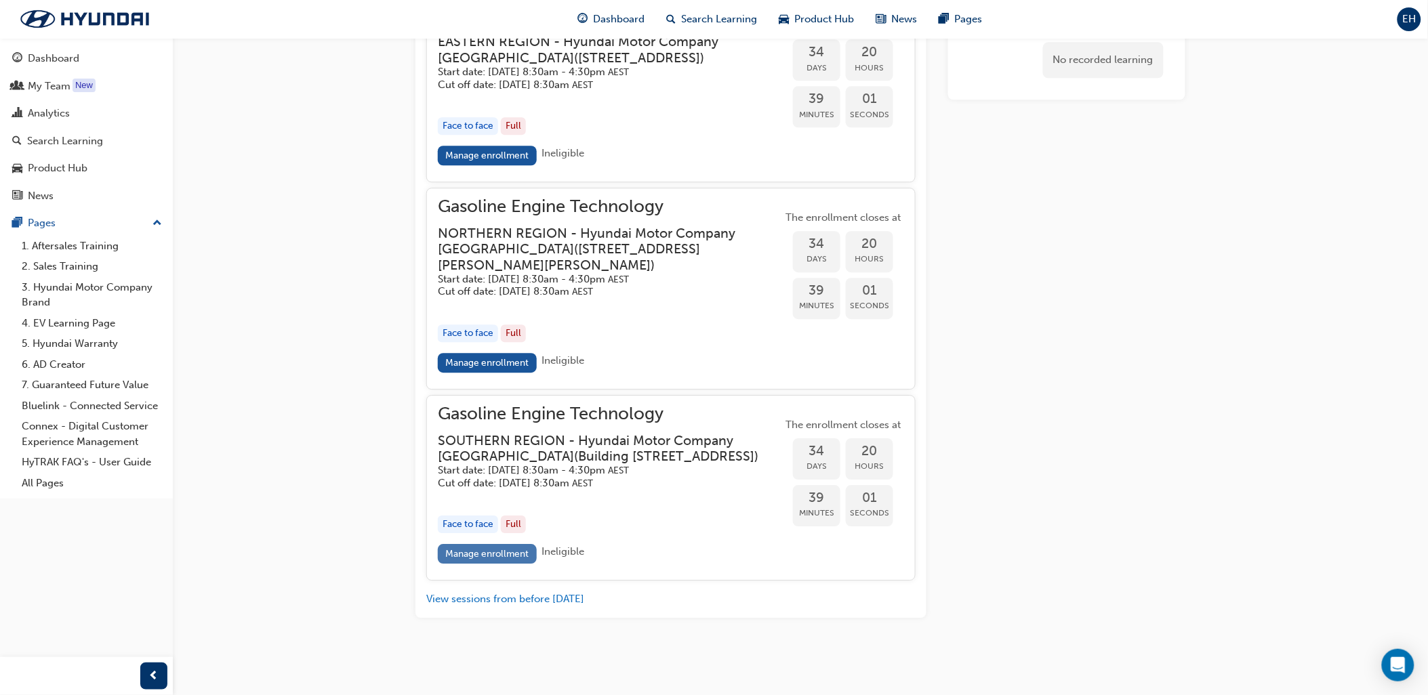
click at [479, 556] on link "Manage enrollment" at bounding box center [487, 554] width 99 height 20
